Goal: Transaction & Acquisition: Purchase product/service

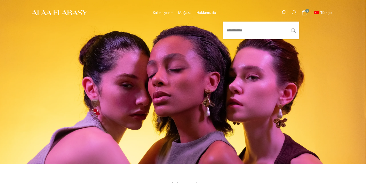
click at [293, 12] on span "Arama" at bounding box center [293, 12] width 5 height 5
click at [251, 31] on input "Arama" at bounding box center [261, 31] width 76 height 18
type input "*******"
click at [287, 22] on button "Arama" at bounding box center [293, 31] width 12 height 18
